Goal: Check status

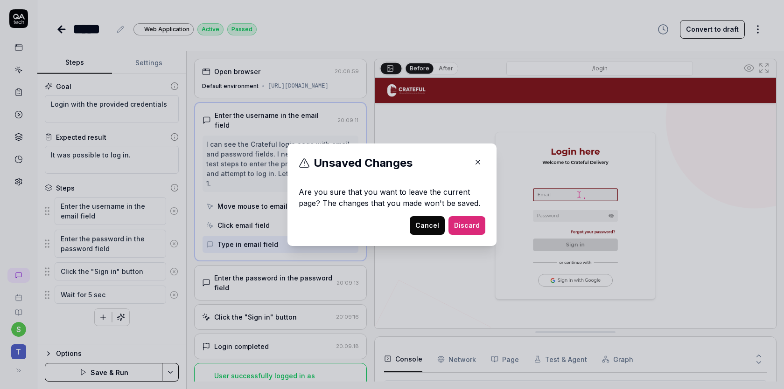
scroll to position [22, 0]
click at [476, 161] on icon "button" at bounding box center [477, 162] width 8 height 8
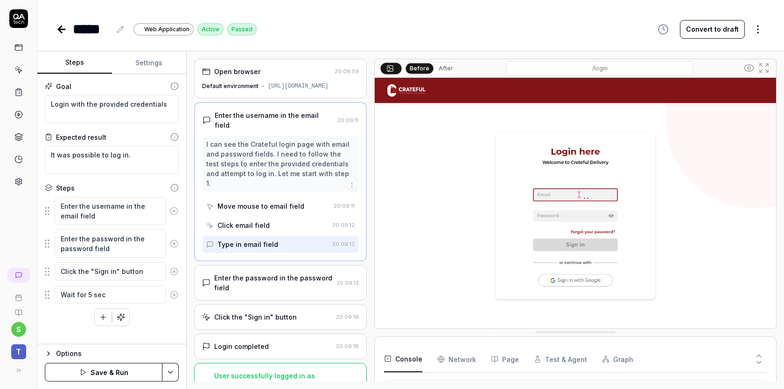
scroll to position [15, 0]
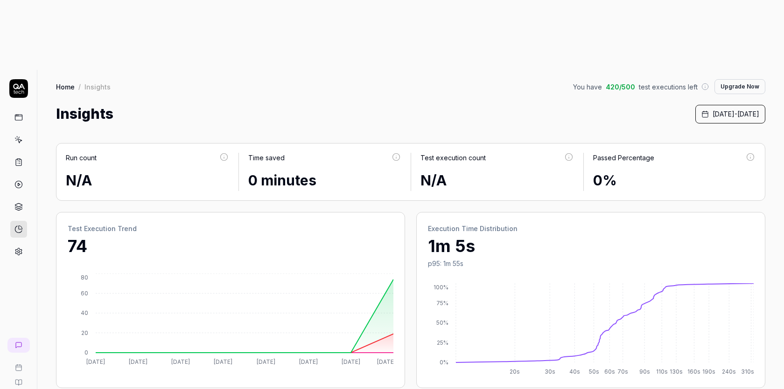
click at [71, 82] on link "Home" at bounding box center [65, 86] width 19 height 9
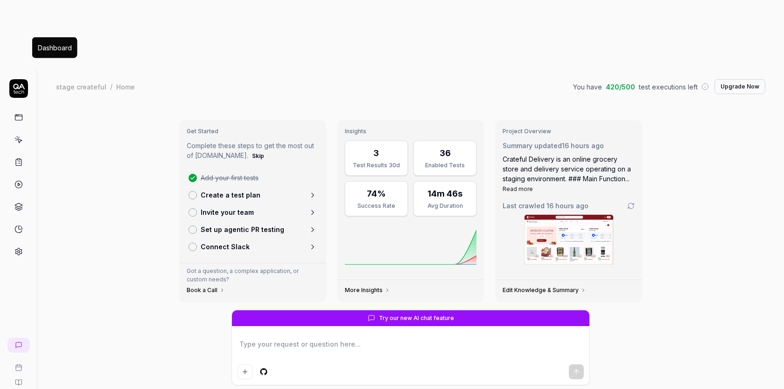
click at [15, 115] on rect at bounding box center [18, 118] width 7 height 6
click at [17, 113] on icon at bounding box center [18, 117] width 8 height 8
click at [22, 136] on icon at bounding box center [18, 140] width 8 height 8
type textarea "*"
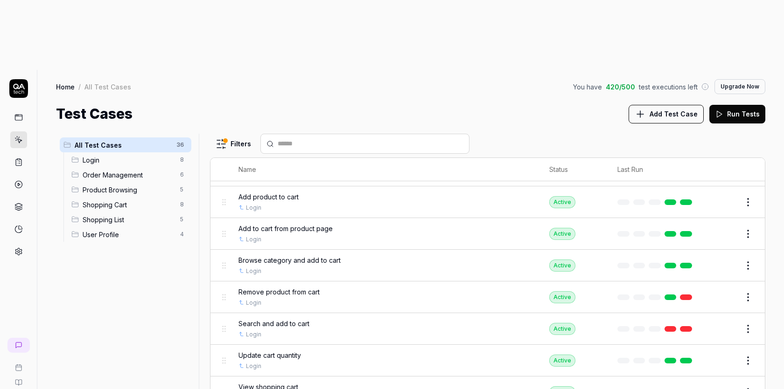
scroll to position [694, 0]
click at [285, 320] on span "Search and add to cart" at bounding box center [273, 325] width 71 height 10
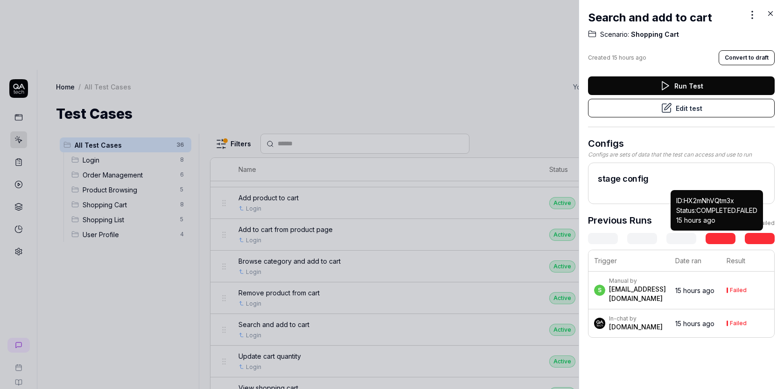
click at [728, 236] on link at bounding box center [720, 238] width 30 height 11
click at [760, 238] on link at bounding box center [759, 238] width 30 height 11
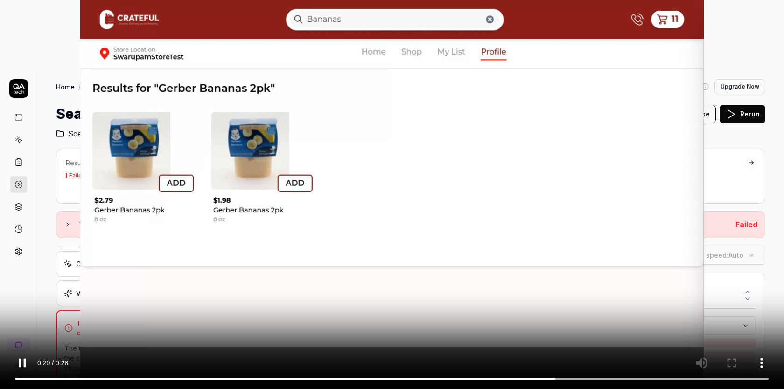
scroll to position [34, 0]
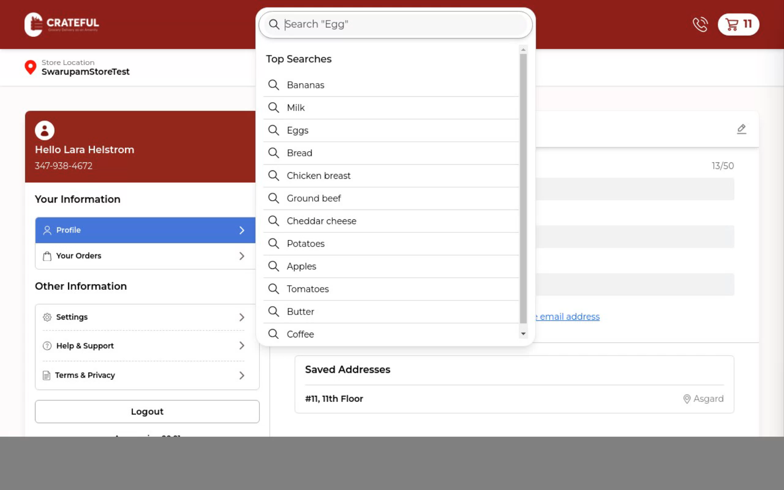
click at [355, 140] on video at bounding box center [392, 245] width 784 height 490
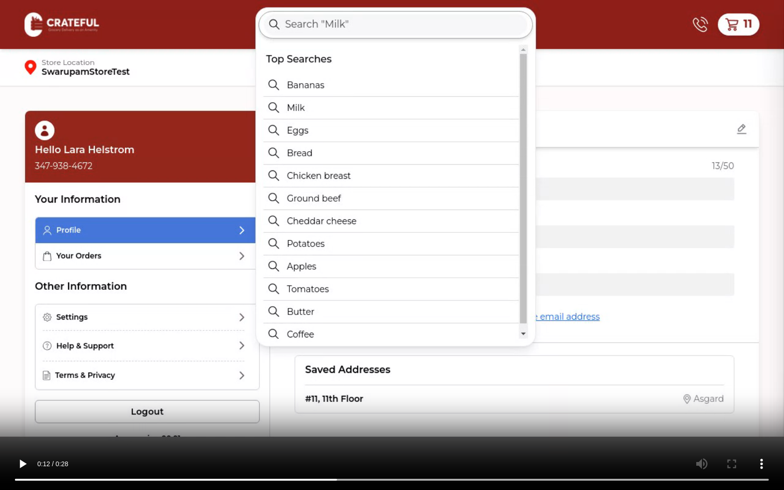
click at [355, 140] on video at bounding box center [392, 245] width 784 height 490
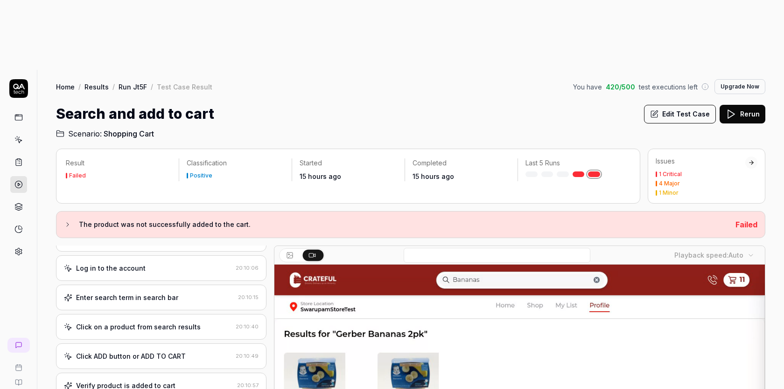
scroll to position [134, 0]
